Goal: Task Accomplishment & Management: Manage account settings

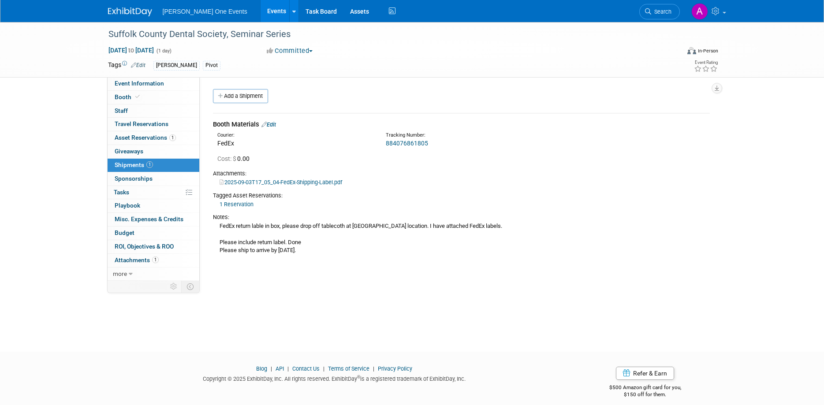
click at [124, 9] on img at bounding box center [130, 11] width 44 height 9
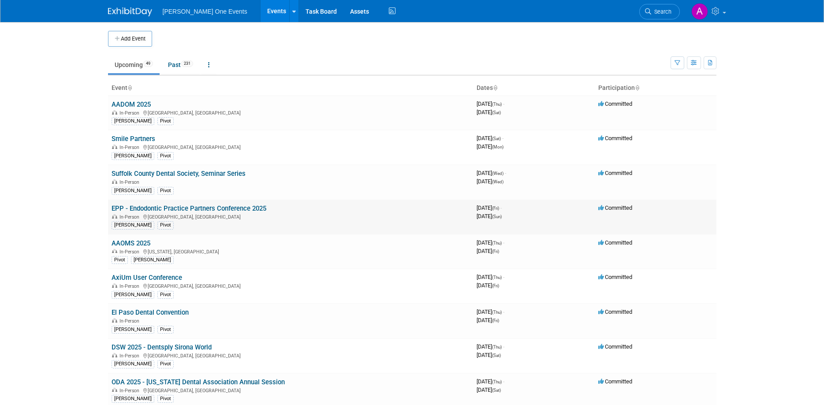
click at [140, 206] on link "EPP - Endodontic Practice Partners Conference 2025" at bounding box center [188, 208] width 155 height 8
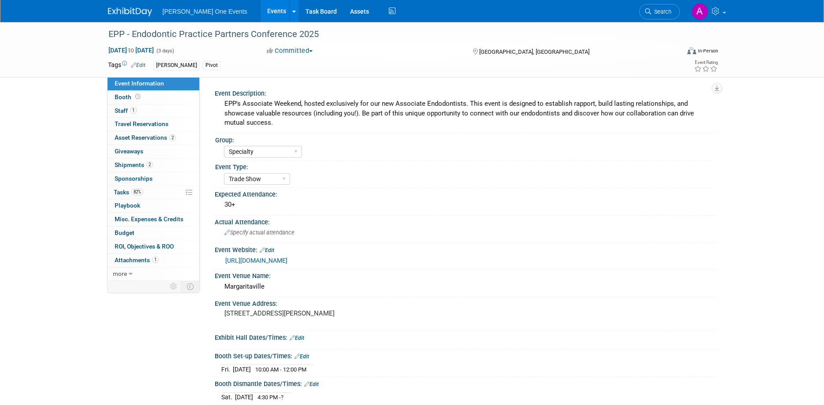
select select "Specialty"
select select "Trade Show"
click at [158, 137] on span "Asset Reservations 2" at bounding box center [145, 137] width 61 height 7
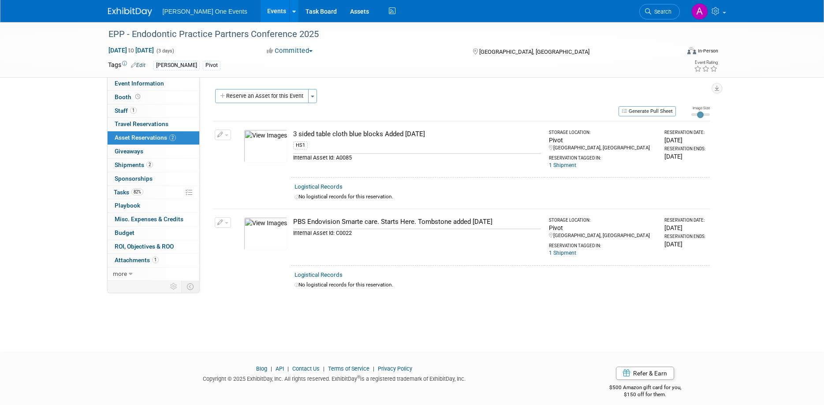
click at [578, 60] on div "Tags Edit Alana Pivot" at bounding box center [361, 65] width 506 height 13
